Goal: Check status: Check status

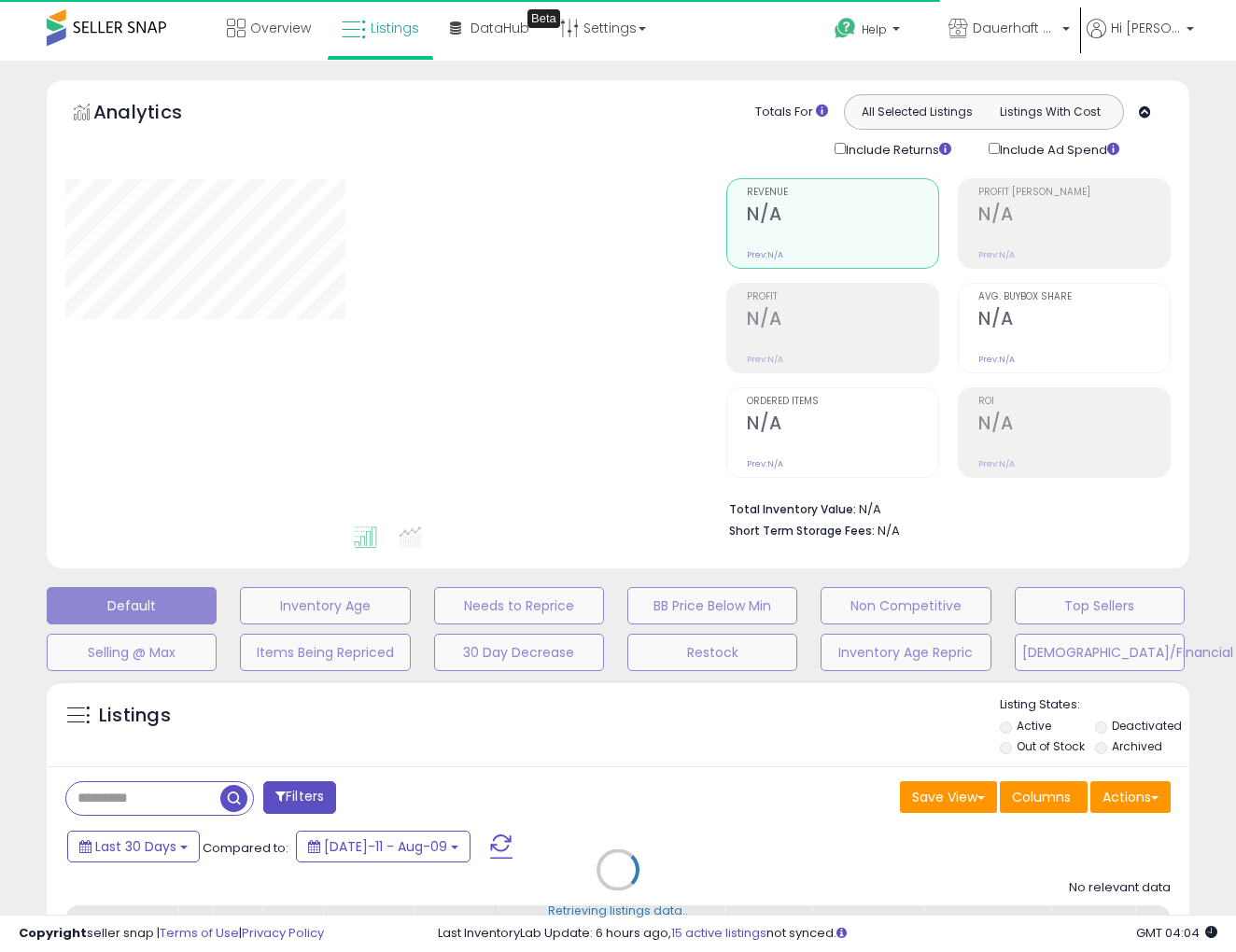
select select "*"
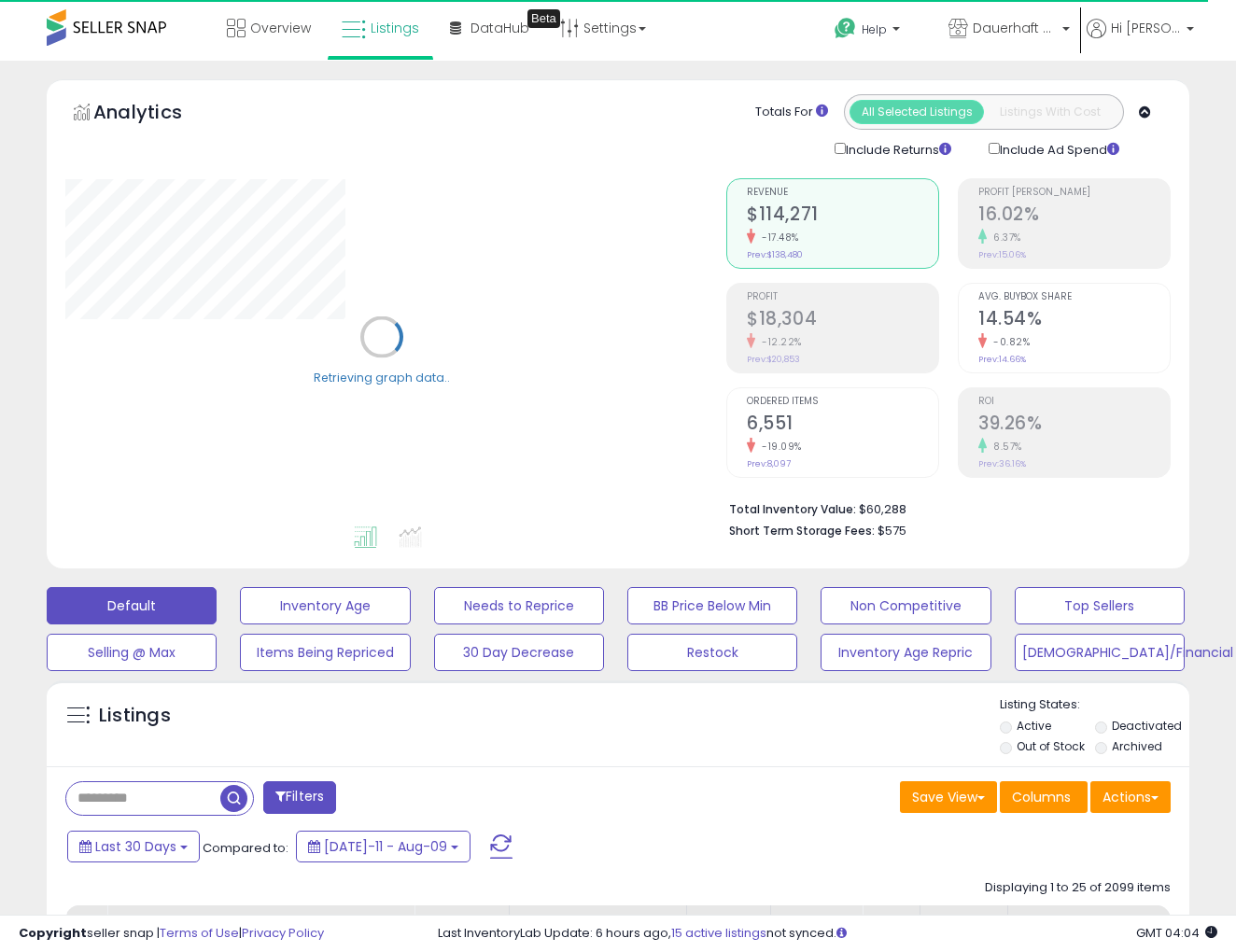
click at [301, 792] on button "Filters" at bounding box center [299, 797] width 72 height 32
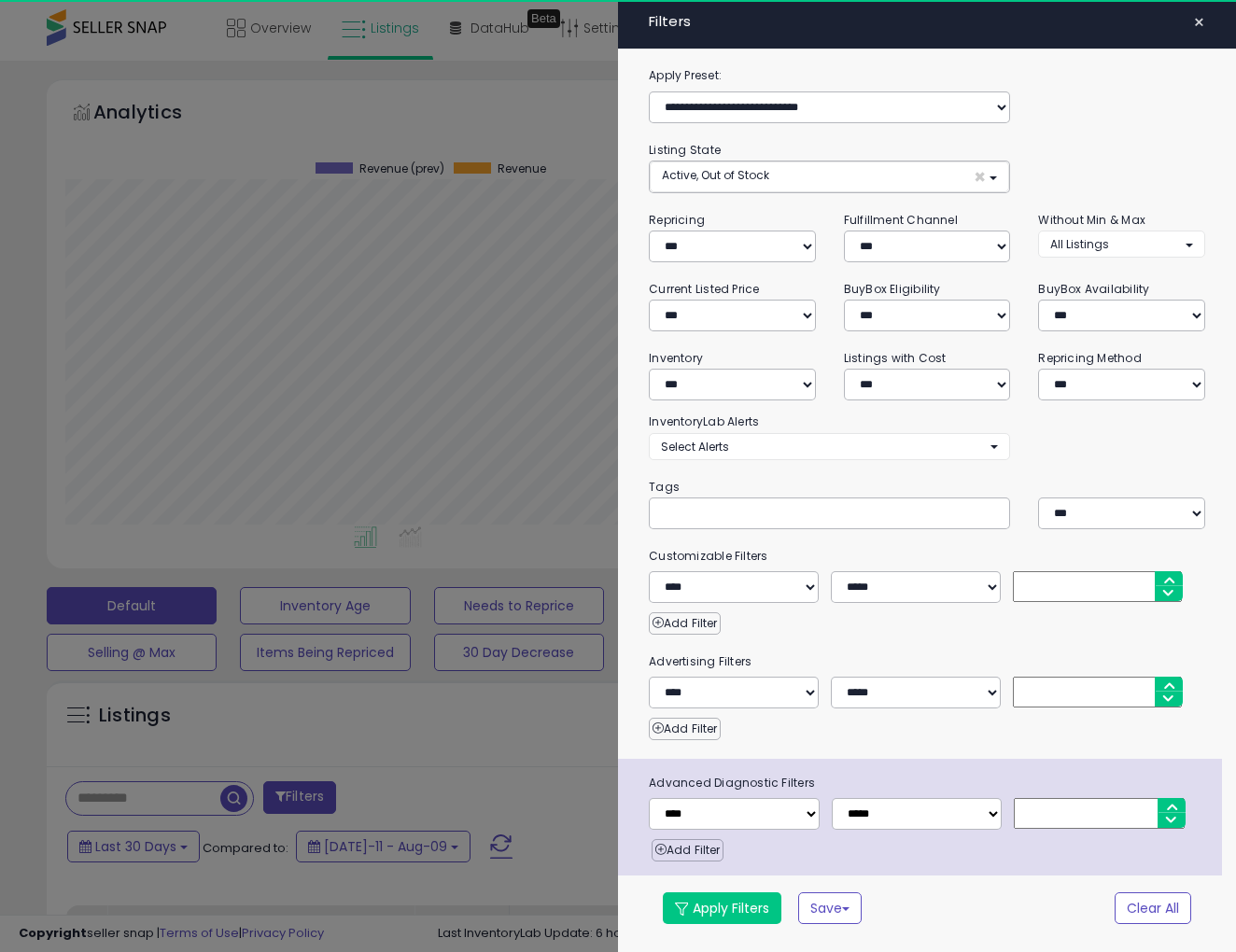
scroll to position [383, 661]
click at [509, 764] on div at bounding box center [618, 476] width 1236 height 952
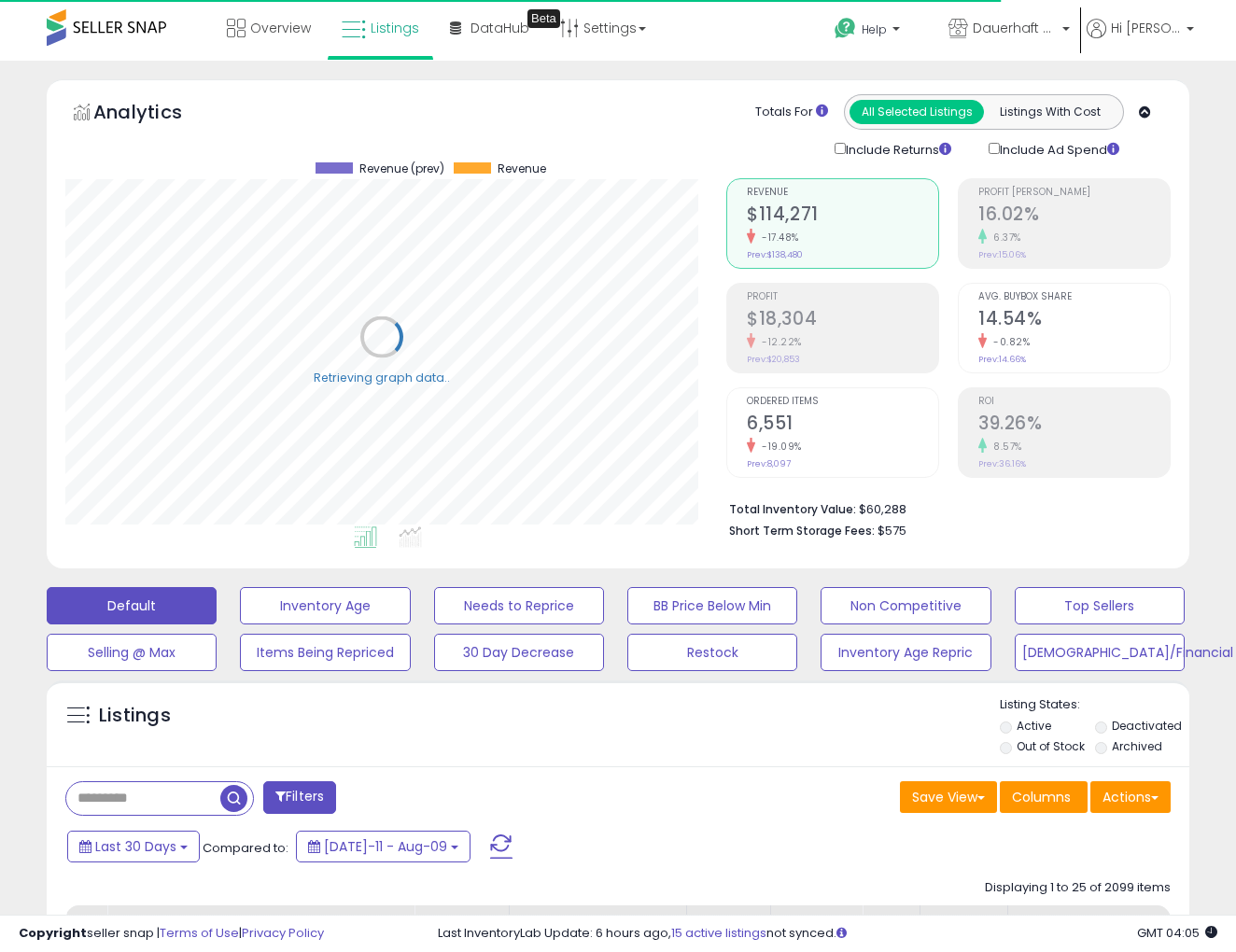
scroll to position [66, 0]
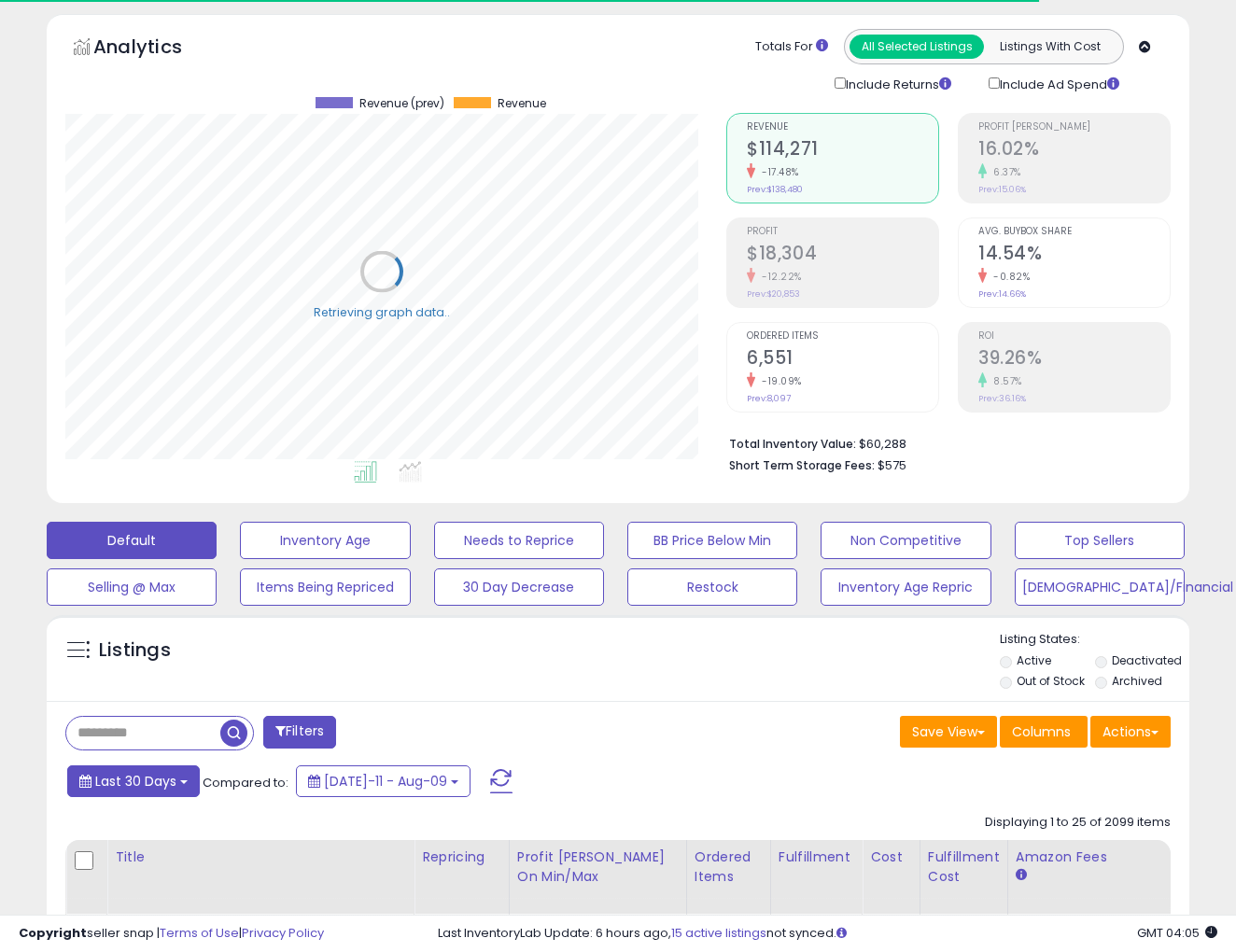
click at [181, 785] on button "Last 30 Days" at bounding box center [133, 781] width 133 height 31
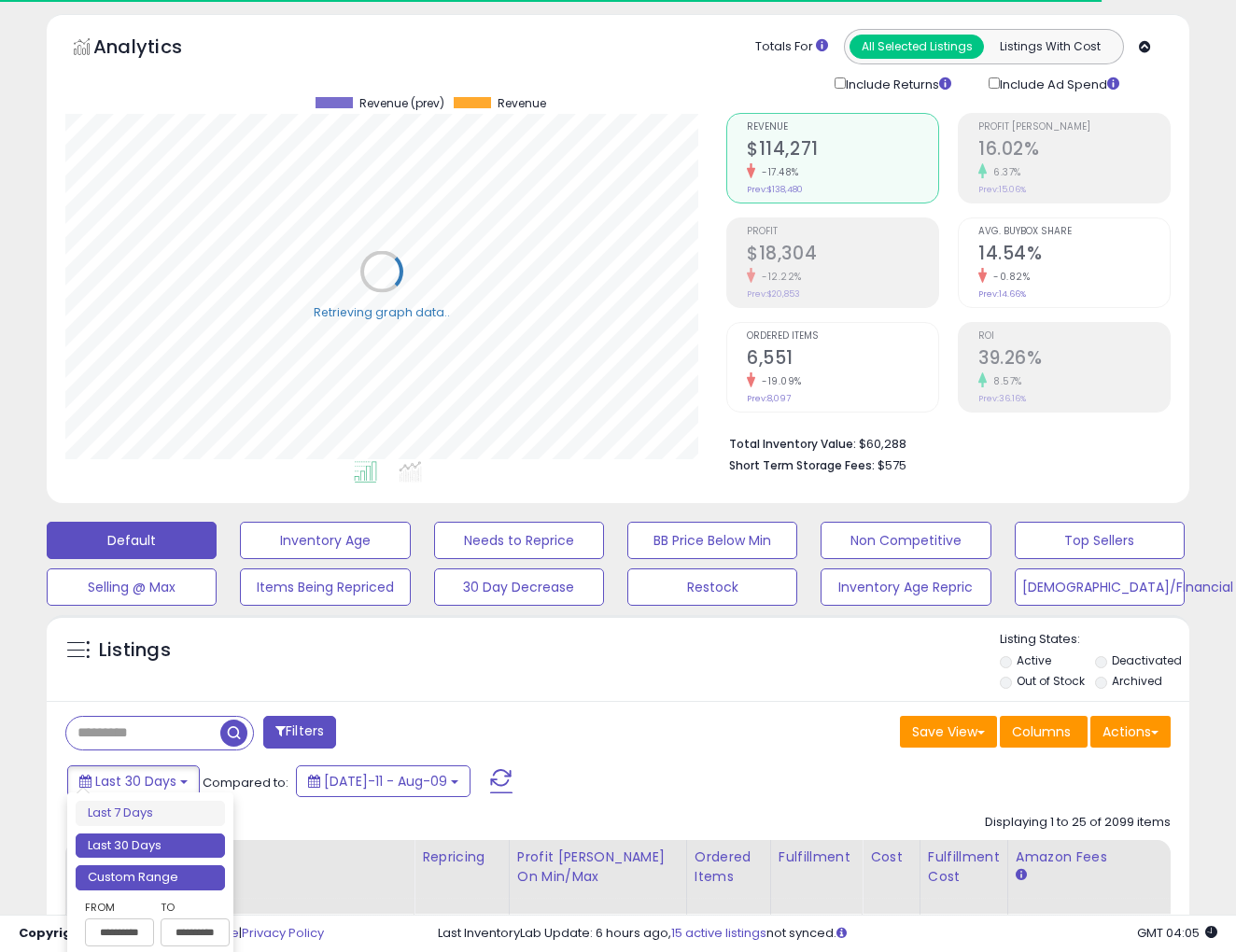
click at [172, 872] on li "Custom Range" at bounding box center [150, 878] width 150 height 25
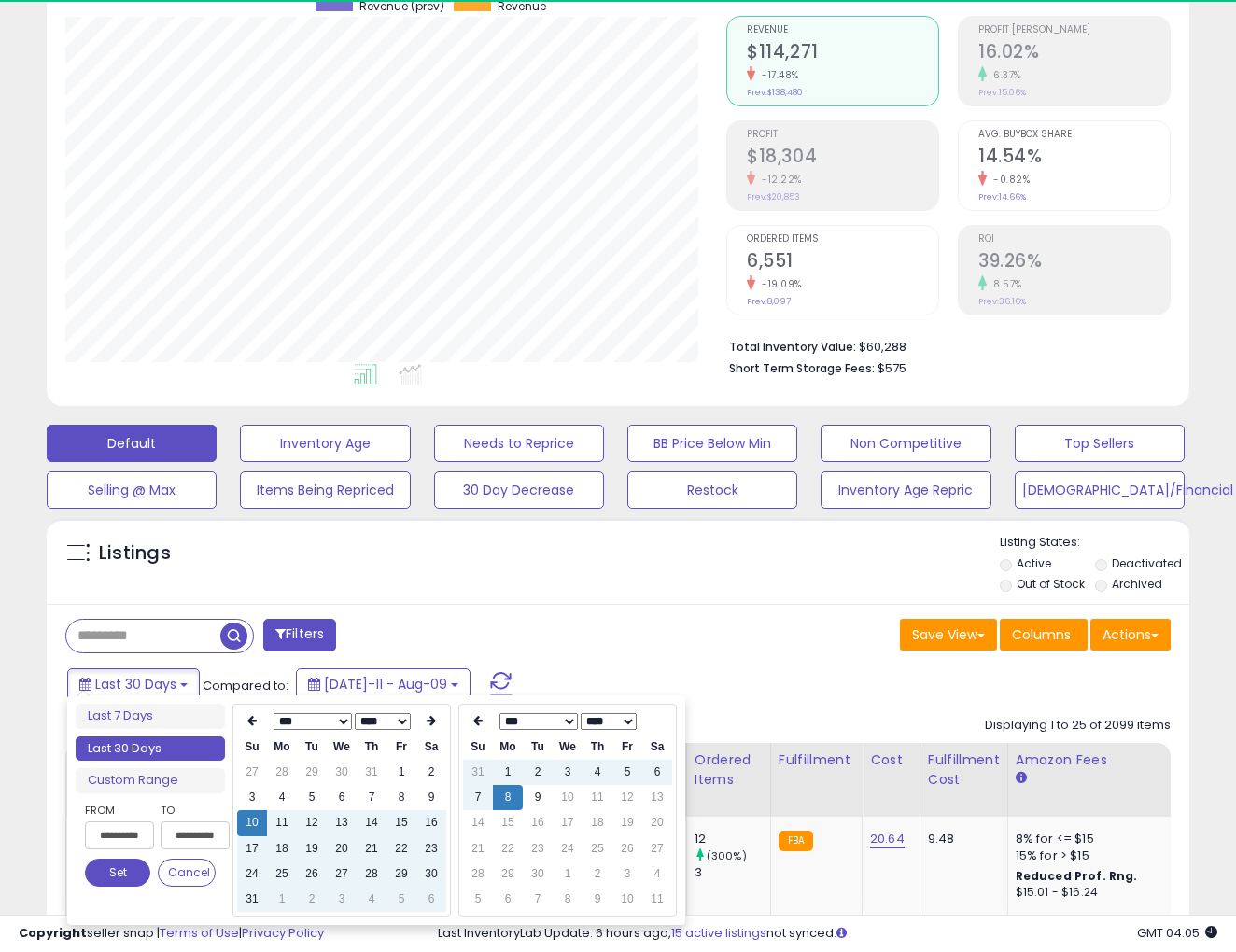
scroll to position [383, 661]
click at [397, 770] on td "1" at bounding box center [401, 773] width 30 height 25
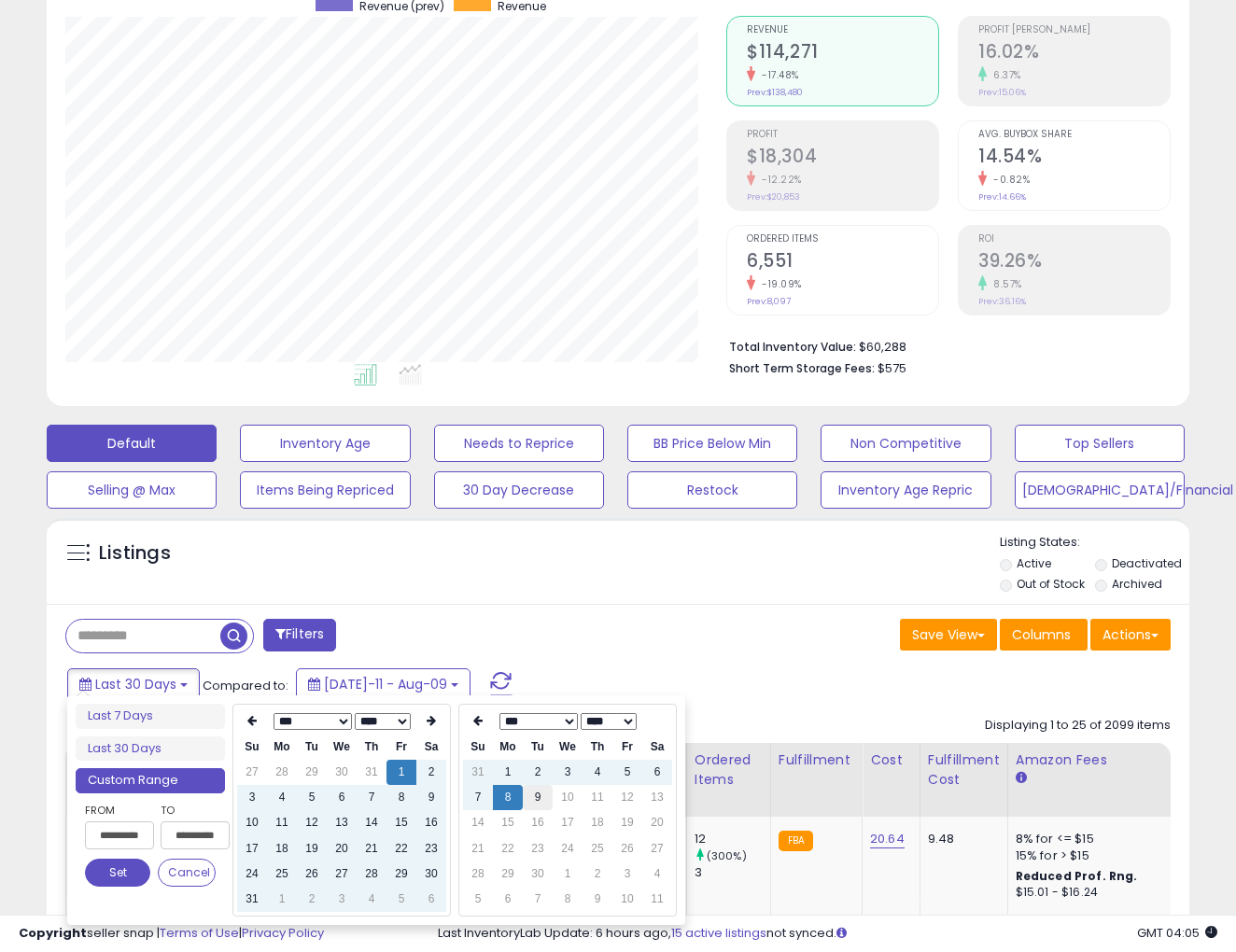
type input "**********"
click at [540, 799] on td "9" at bounding box center [537, 797] width 30 height 25
type input "**********"
click at [136, 880] on button "Set" at bounding box center [117, 872] width 66 height 28
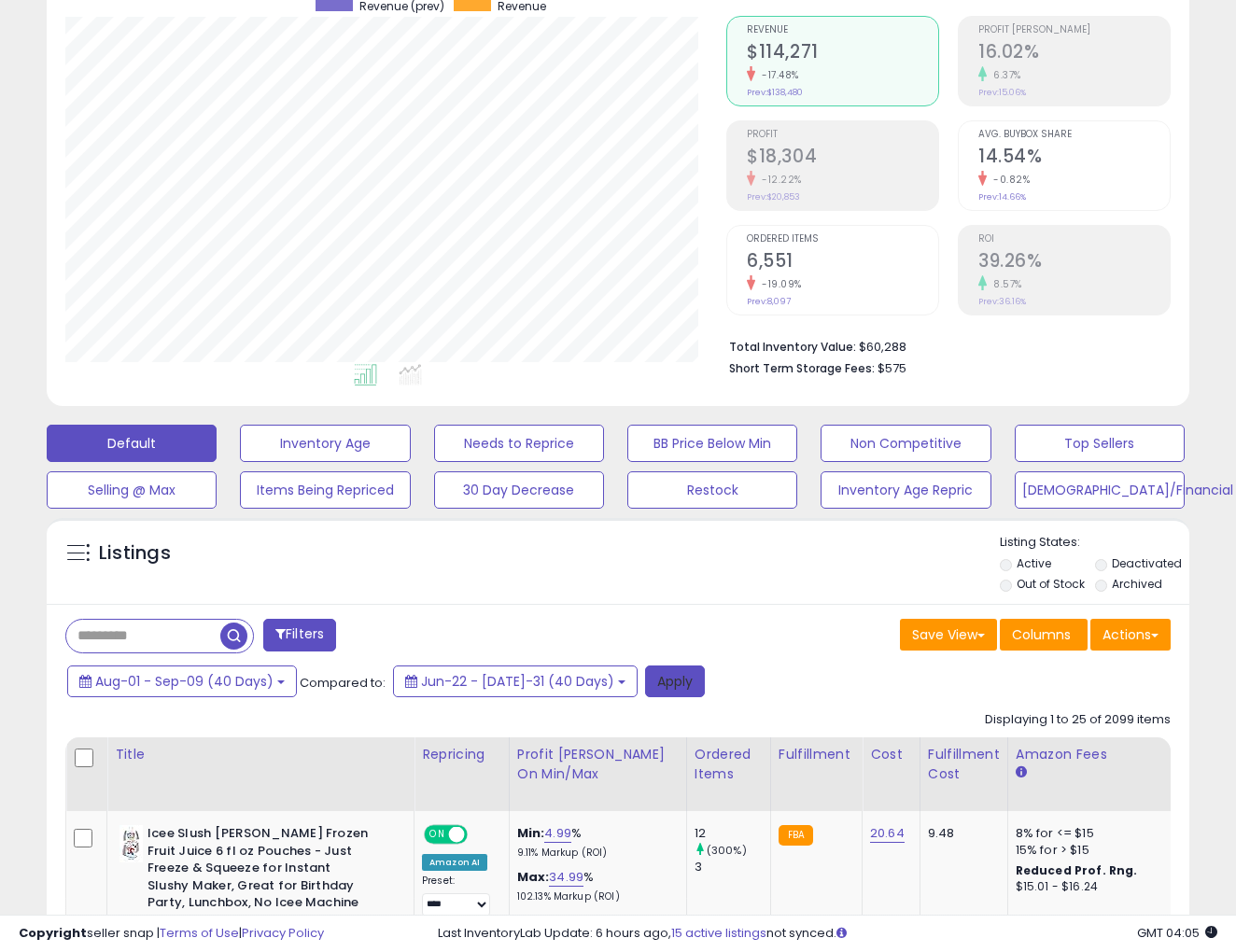
click at [645, 685] on button "Apply" at bounding box center [674, 681] width 60 height 31
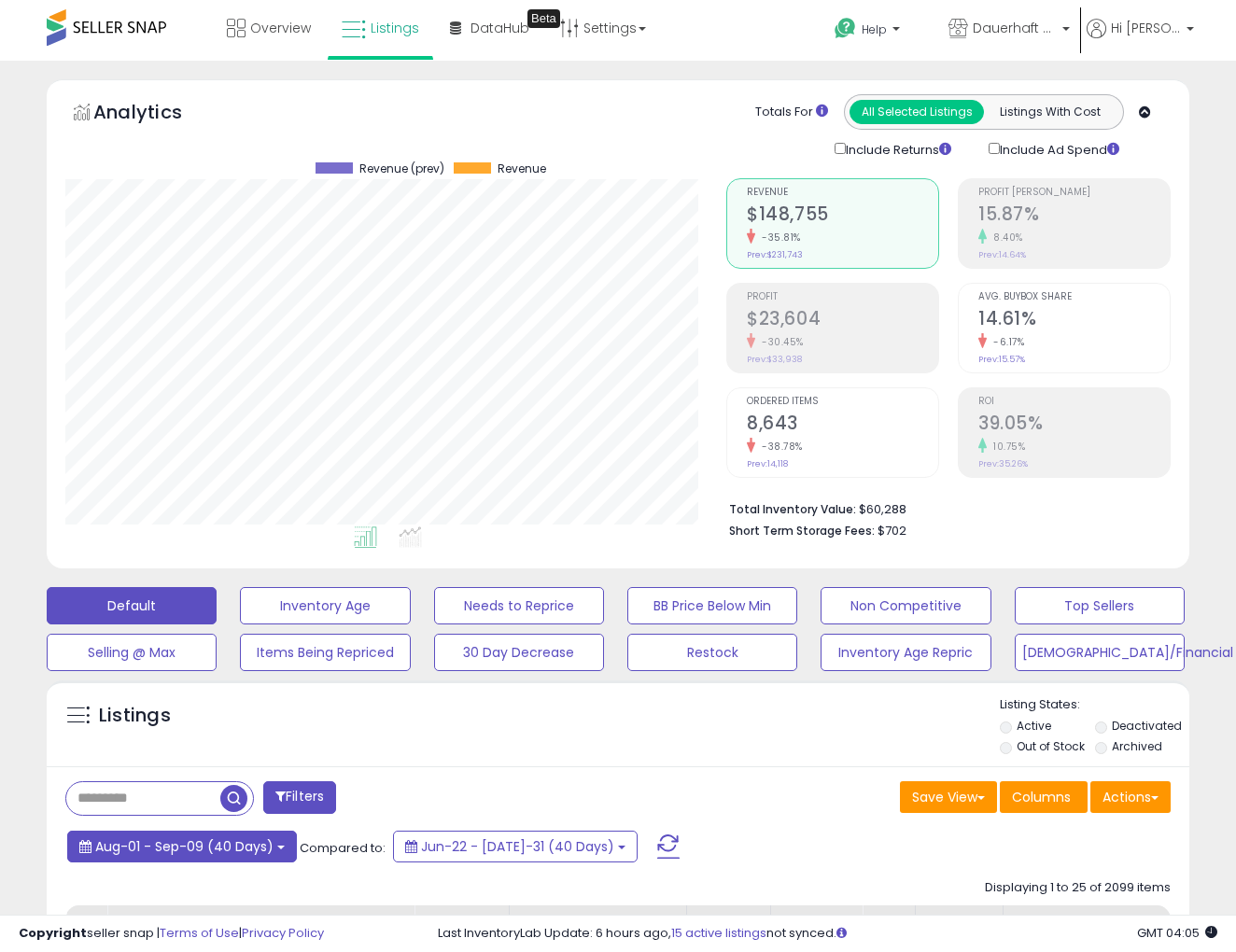
click at [281, 846] on b at bounding box center [281, 848] width 8 height 4
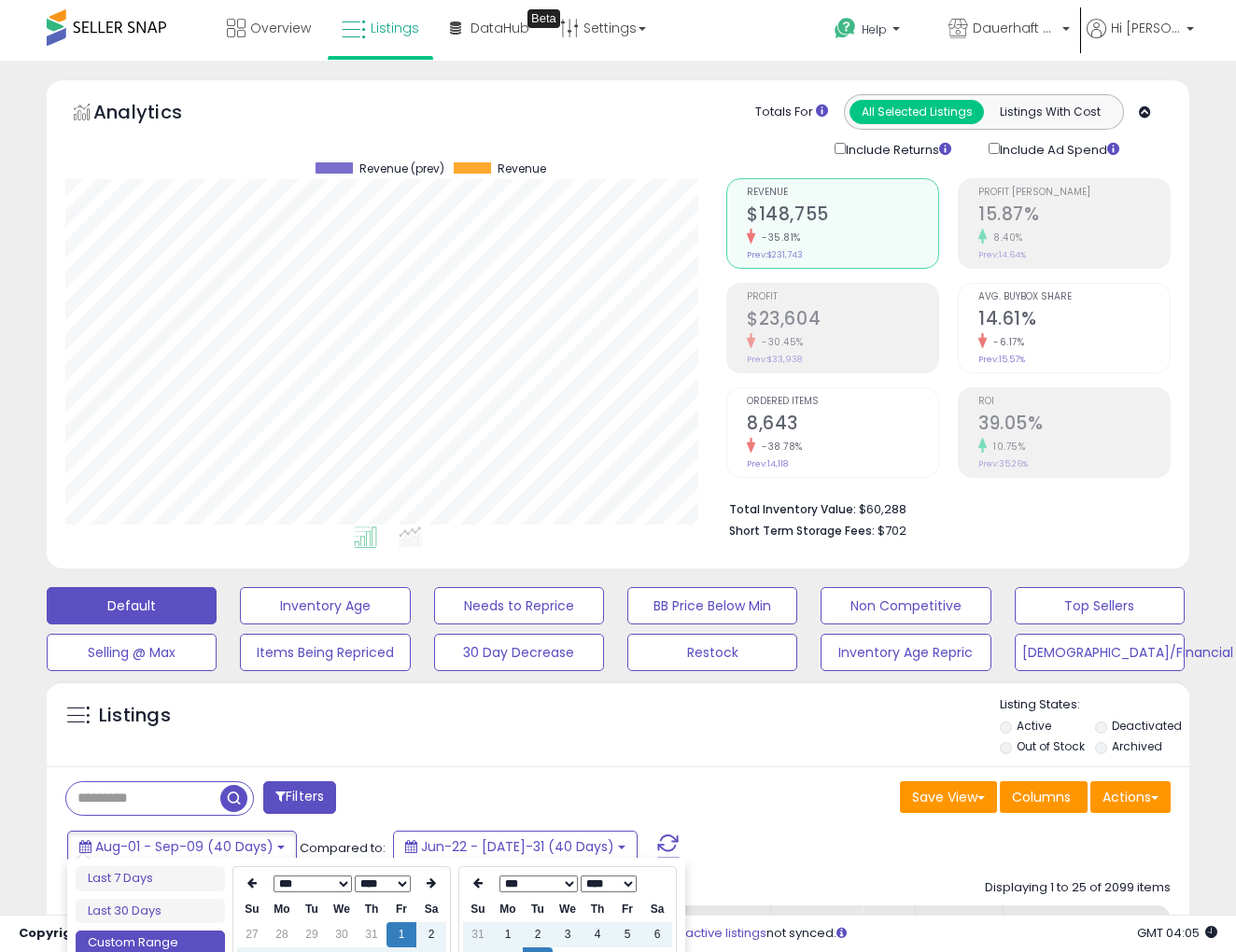
scroll to position [168, 0]
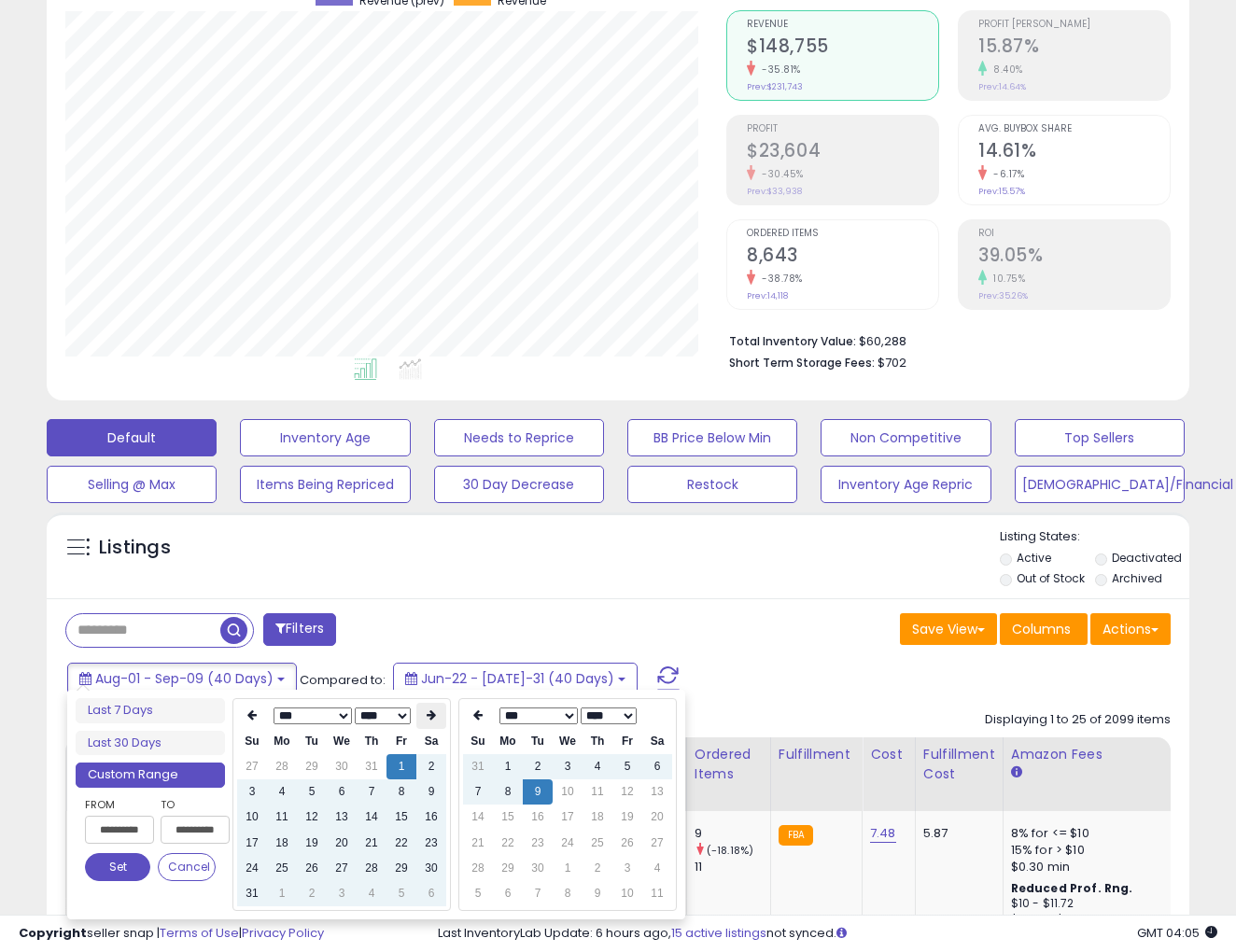
click at [435, 721] on icon at bounding box center [431, 715] width 10 height 11
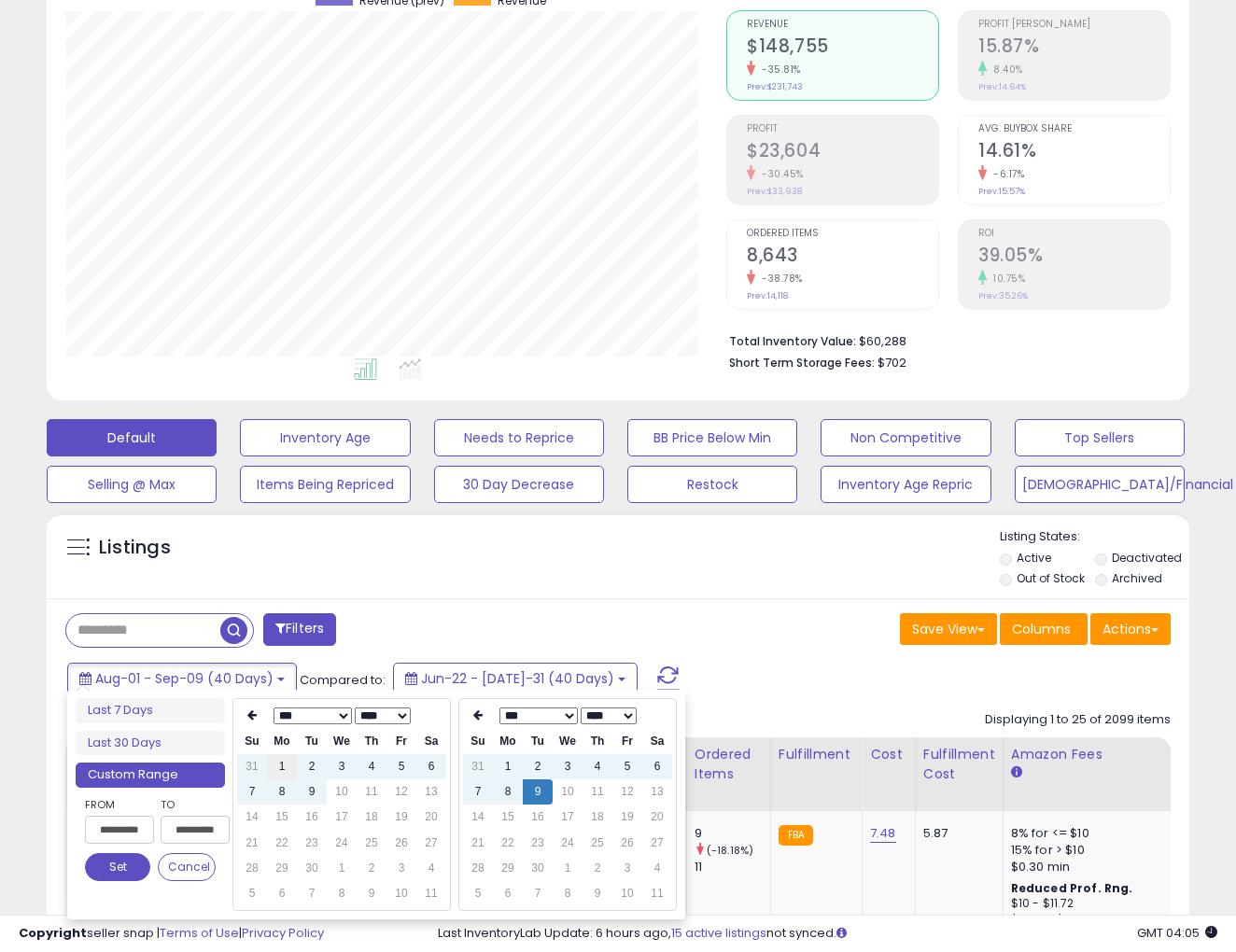
click at [280, 763] on td "1" at bounding box center [281, 767] width 30 height 25
type input "**********"
click at [128, 862] on button "Set" at bounding box center [117, 867] width 66 height 28
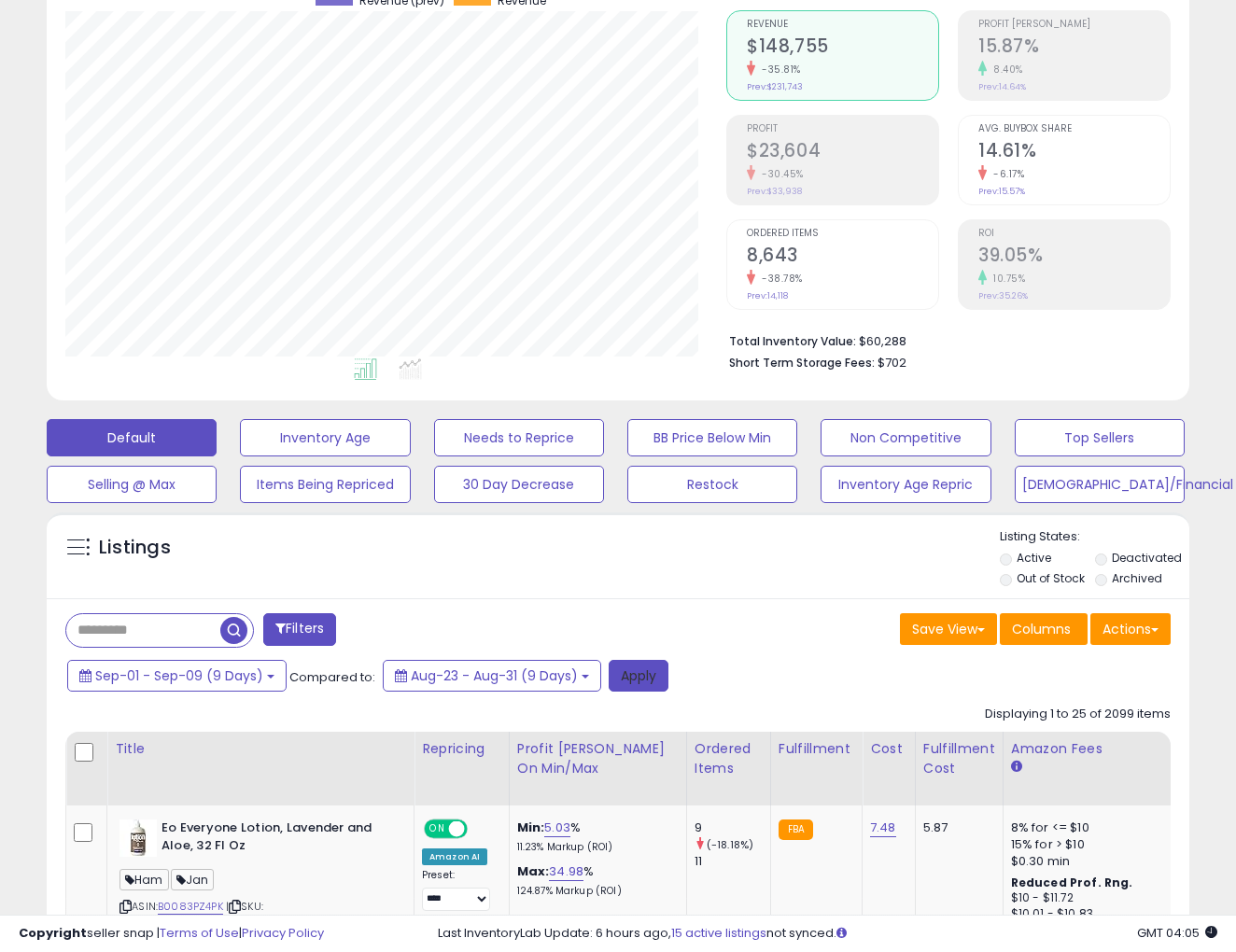
click at [628, 665] on button "Apply" at bounding box center [638, 675] width 60 height 31
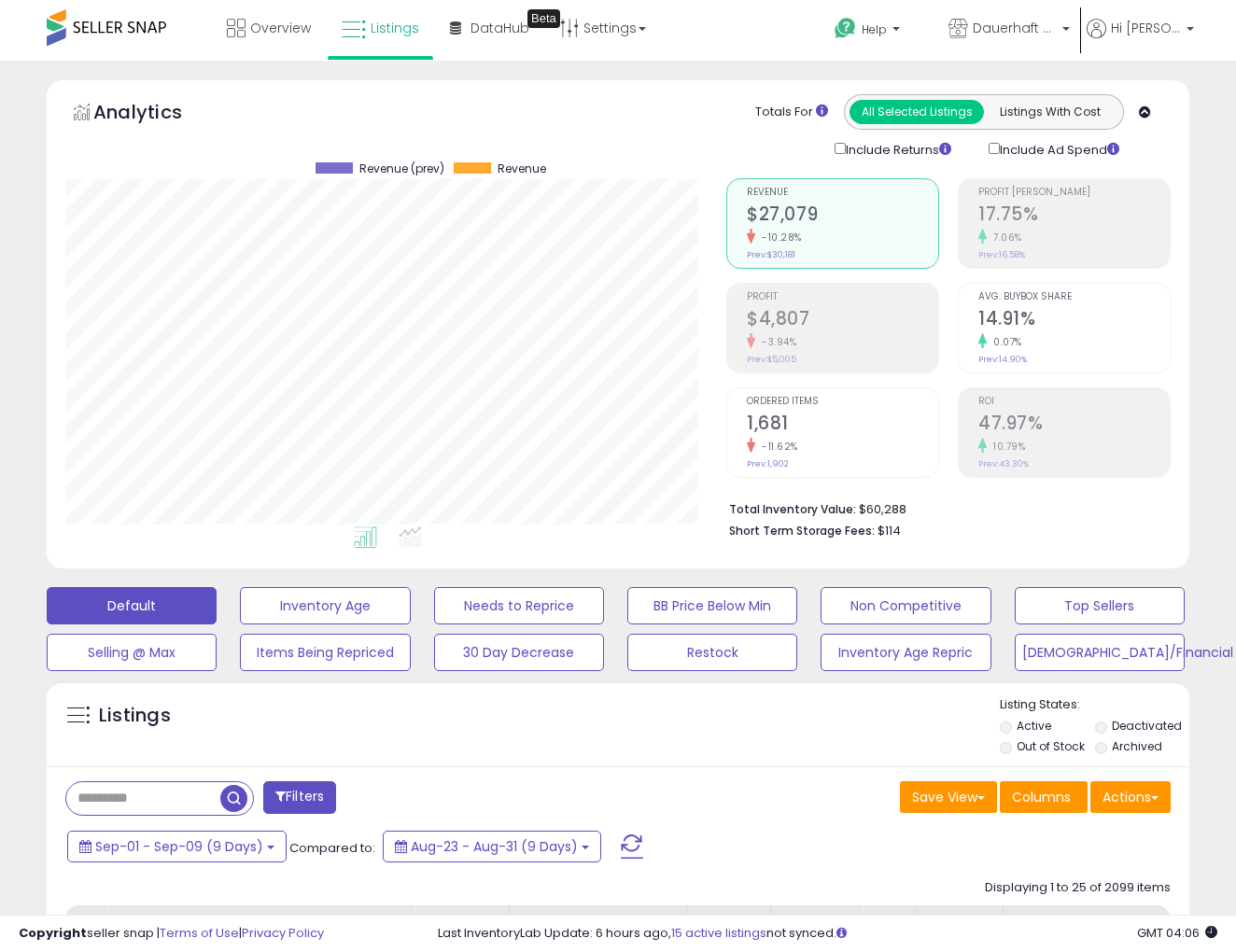
scroll to position [0, 0]
